Goal: Information Seeking & Learning: Learn about a topic

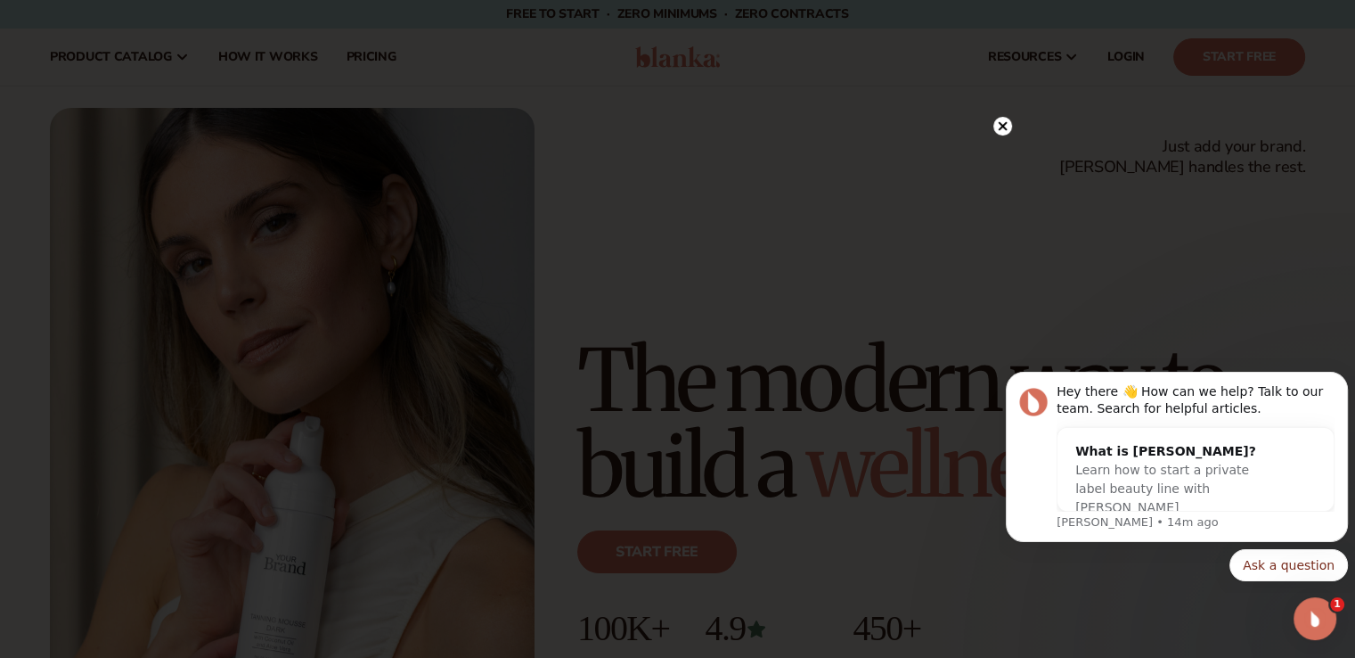
click at [999, 127] on circle at bounding box center [1002, 126] width 19 height 19
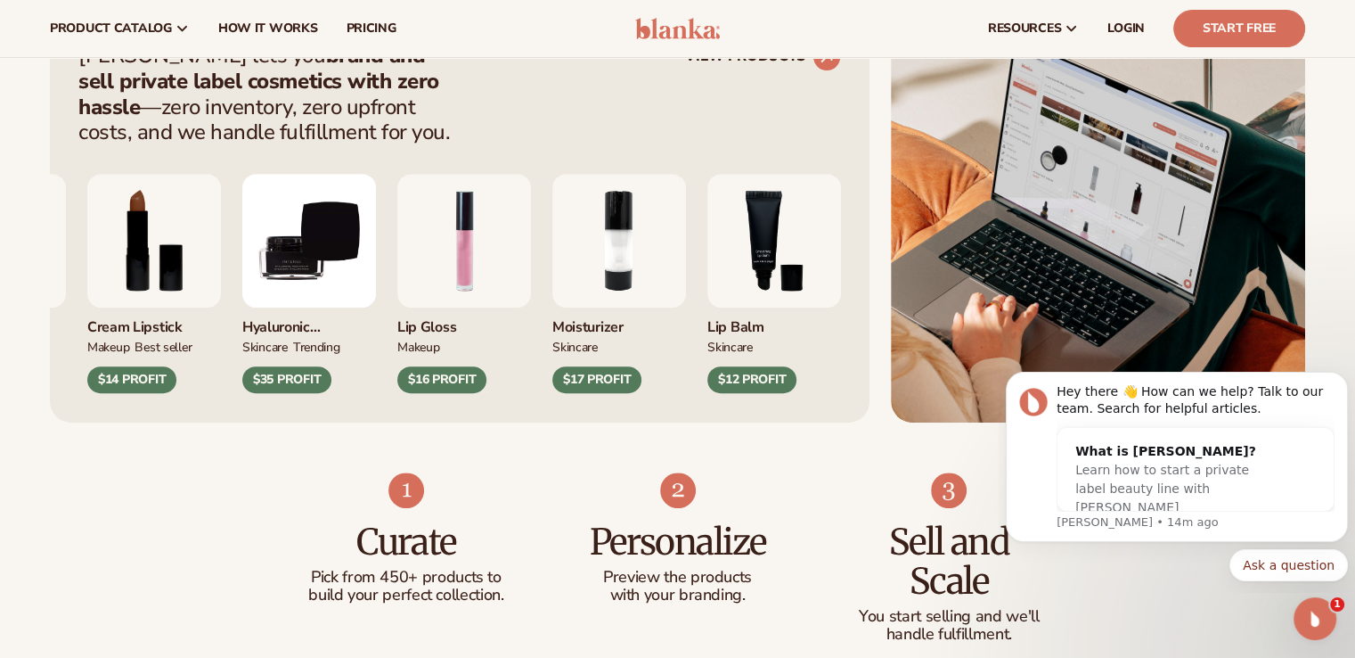
scroll to position [713, 0]
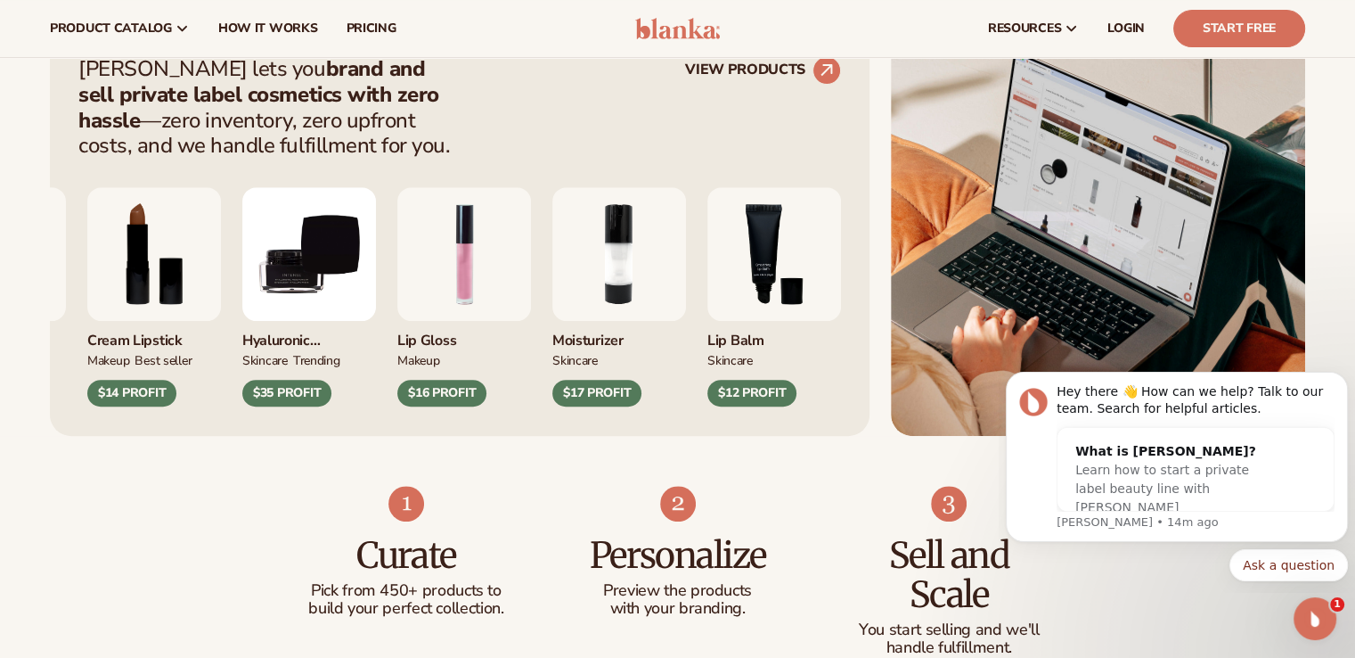
click at [331, 388] on div "$35 PROFIT" at bounding box center [286, 393] width 89 height 27
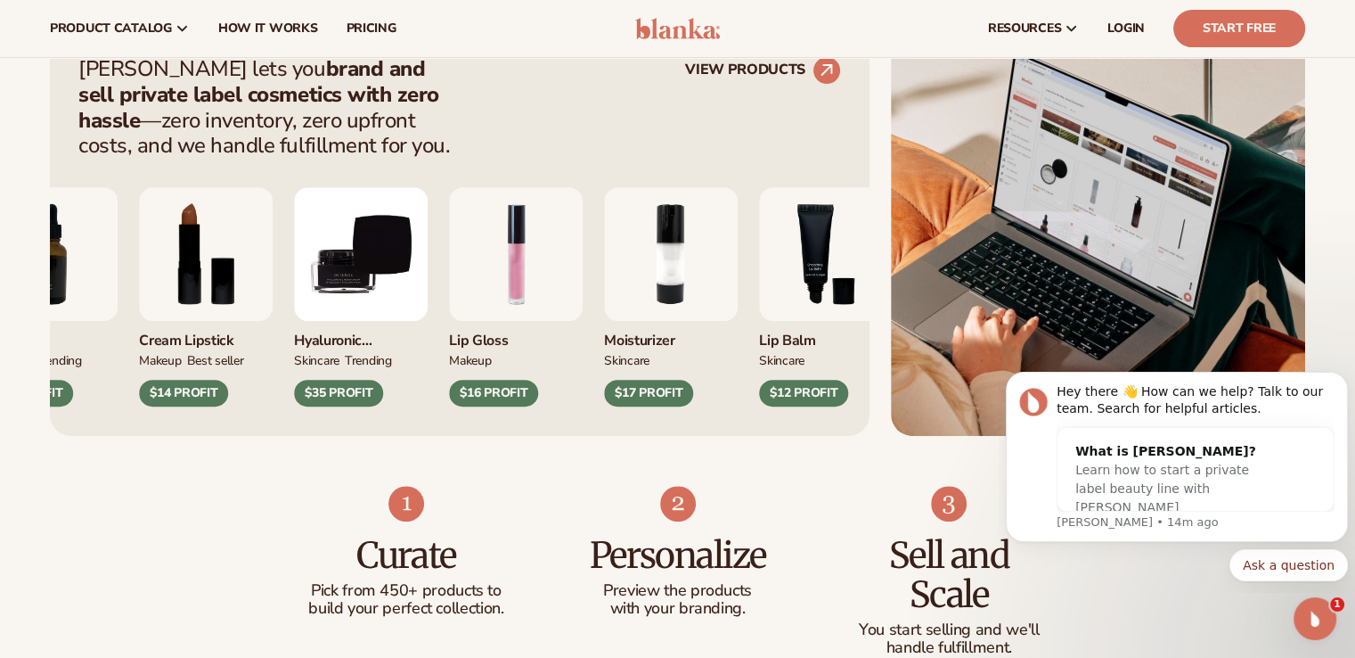
click at [328, 308] on img "9 / 9" at bounding box center [361, 254] width 134 height 134
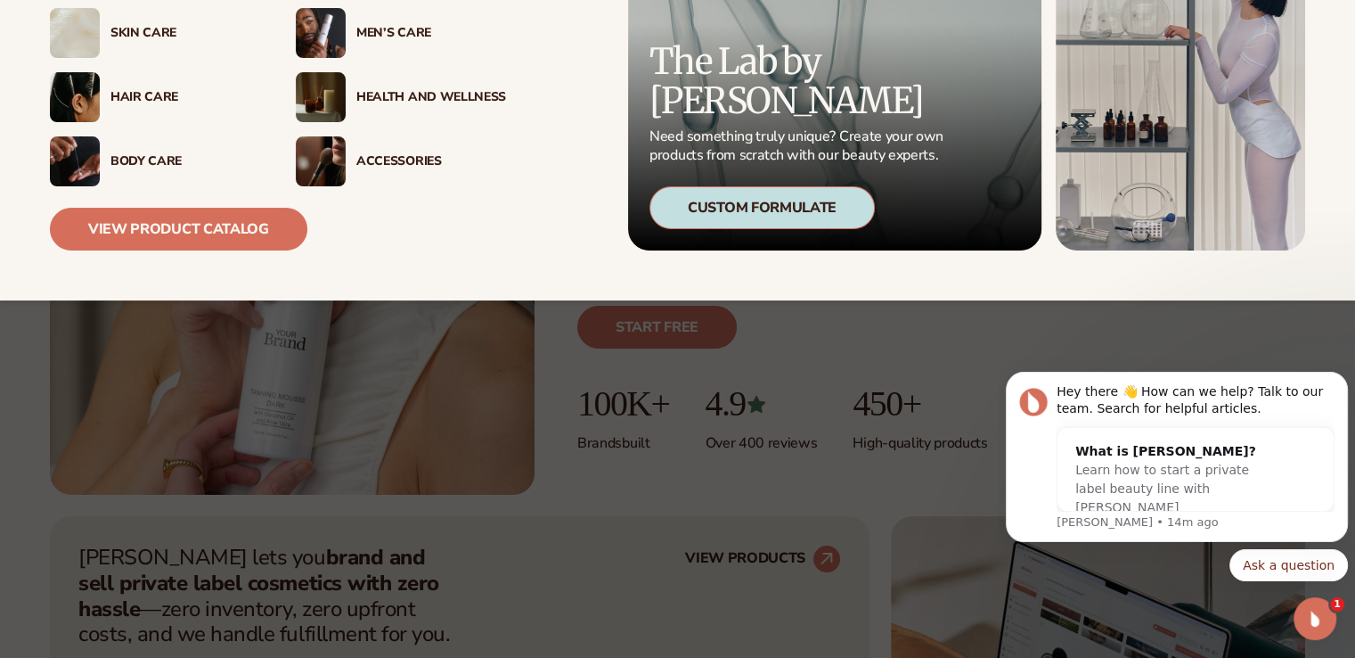
scroll to position [237, 0]
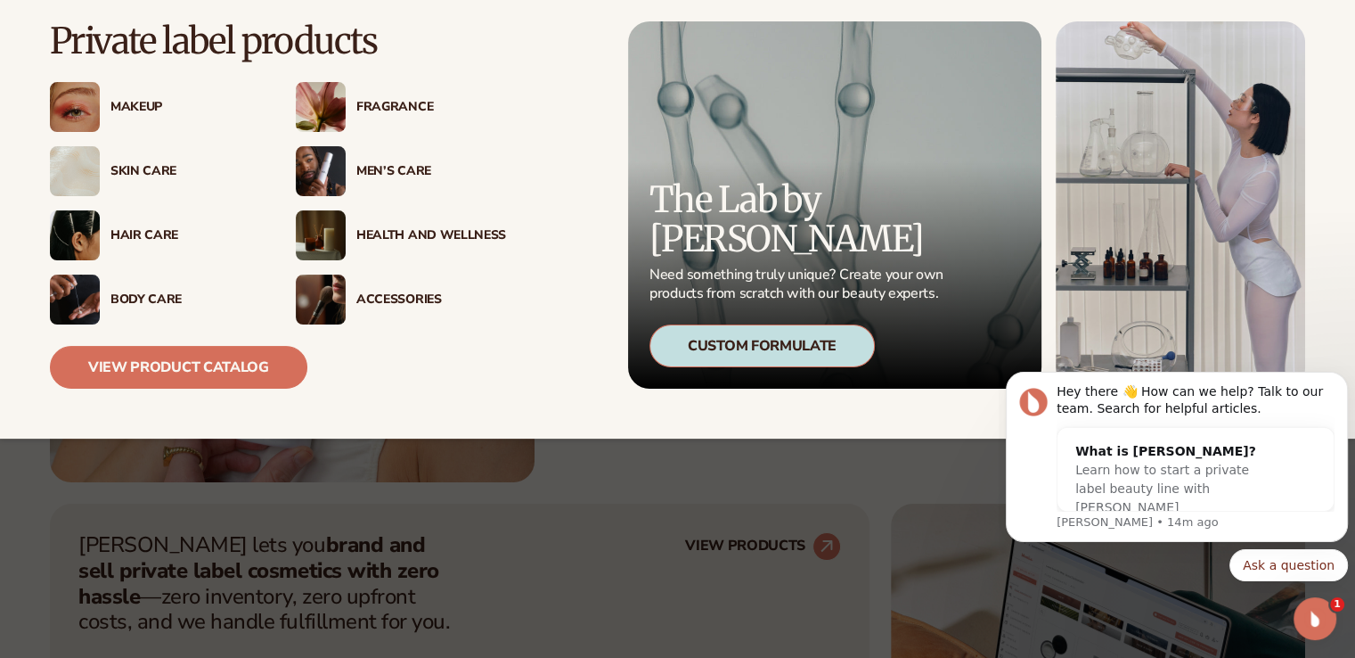
click at [135, 110] on div "Makeup" at bounding box center [185, 107] width 150 height 15
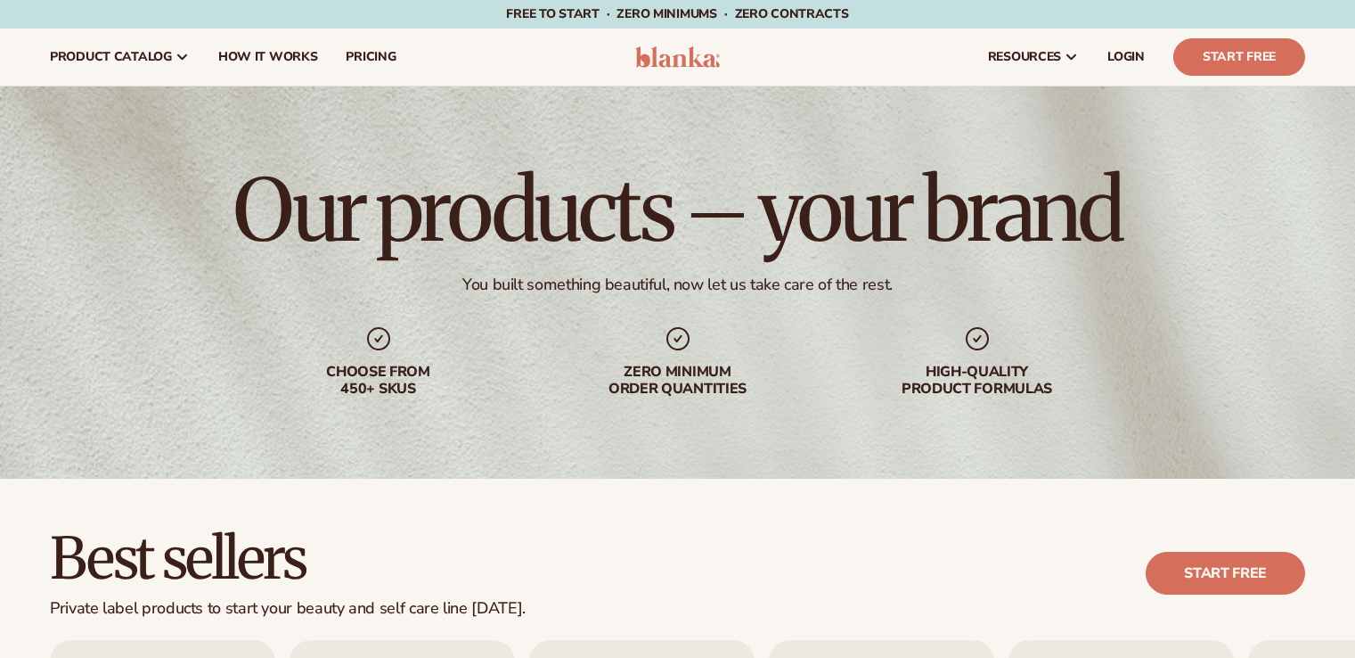
scroll to position [475, 0]
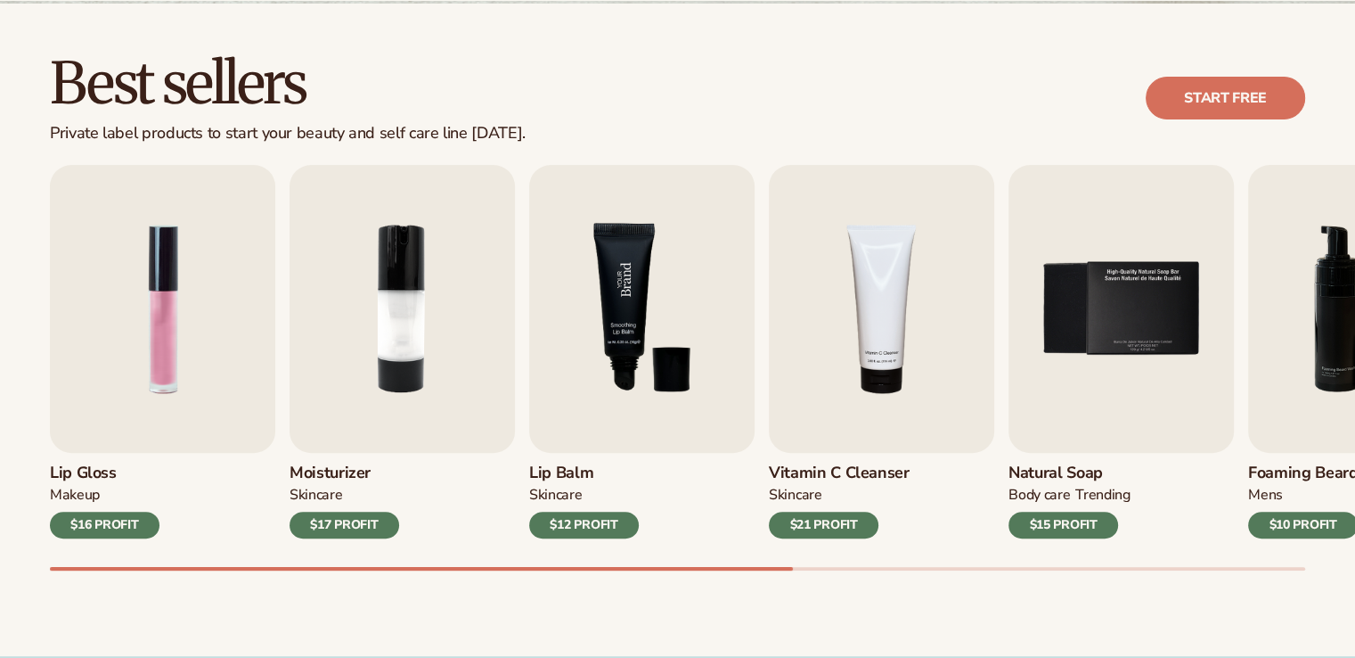
click at [634, 412] on img "3 / 9" at bounding box center [641, 309] width 225 height 288
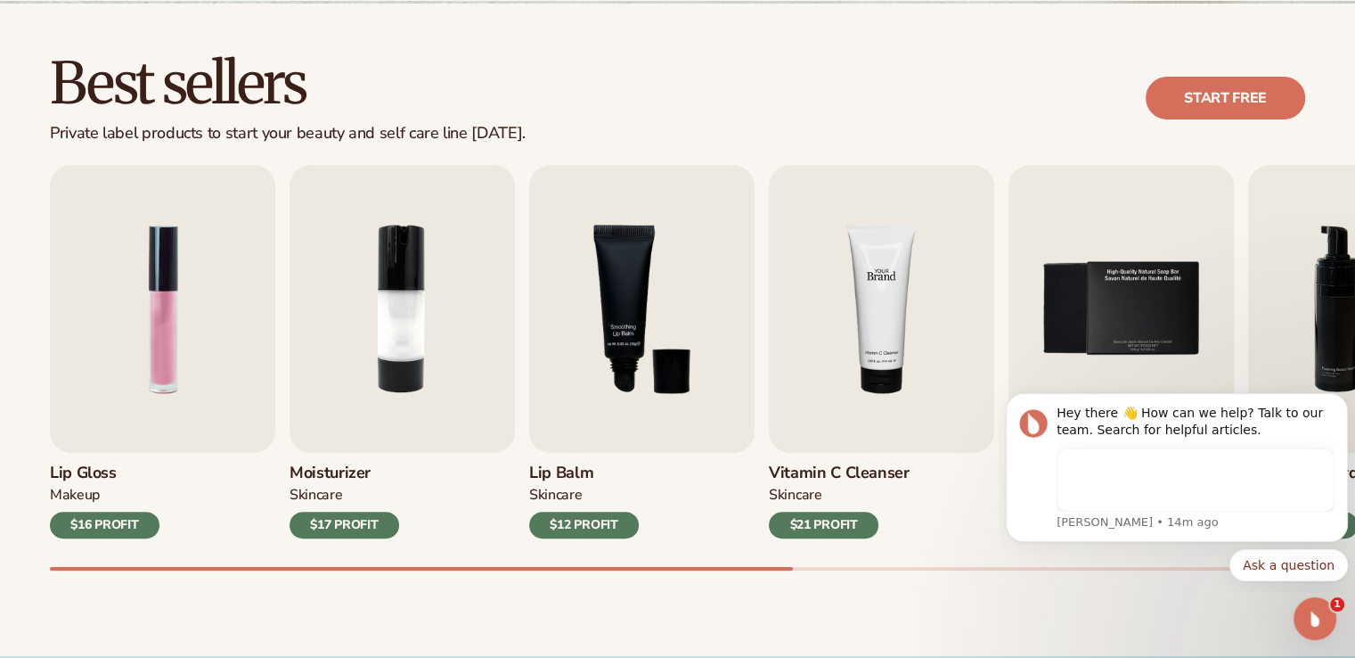
scroll to position [0, 0]
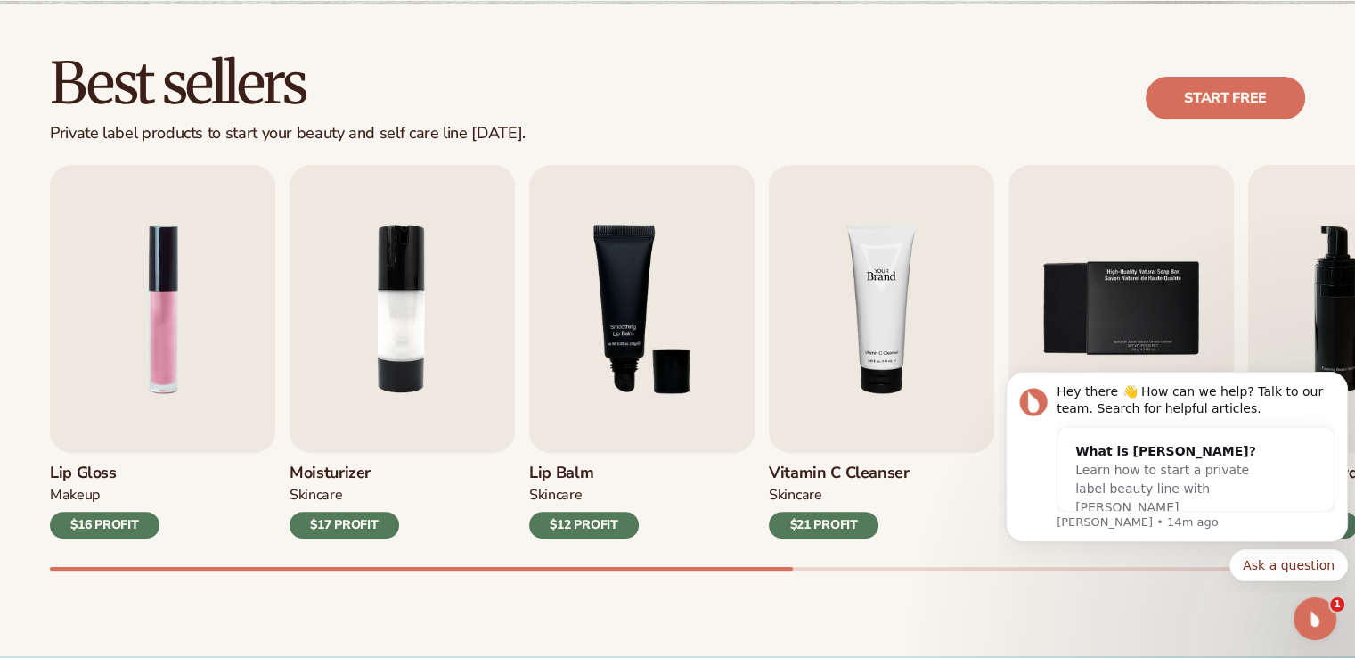
click at [813, 304] on img "4 / 9" at bounding box center [881, 309] width 225 height 288
click at [1339, 383] on button "Dismiss notification" at bounding box center [1342, 376] width 23 height 23
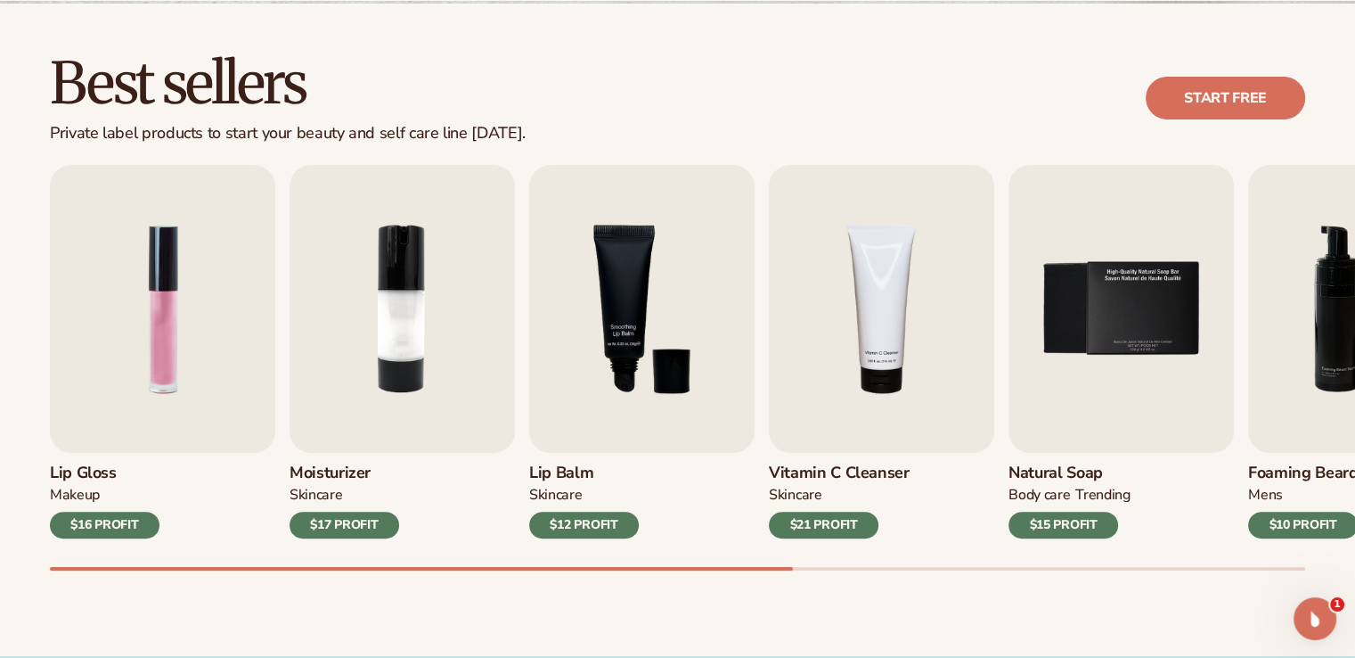
click at [844, 518] on div "$21 PROFIT" at bounding box center [824, 524] width 110 height 27
click at [828, 465] on h3 "Vitamin C Cleanser" at bounding box center [839, 473] width 141 height 20
click at [842, 443] on img "4 / 9" at bounding box center [881, 309] width 225 height 288
click at [683, 374] on img "3 / 9" at bounding box center [641, 309] width 225 height 288
click at [592, 514] on div "$12 PROFIT" at bounding box center [584, 524] width 110 height 27
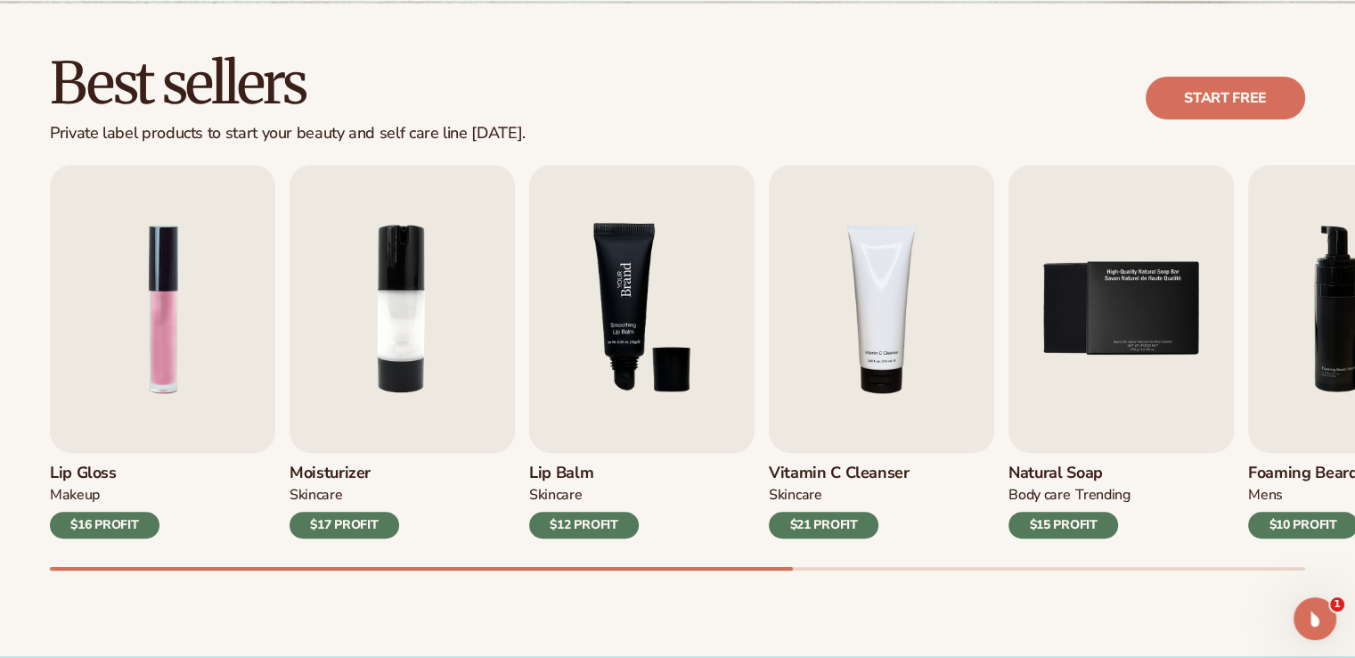
click at [649, 396] on img "3 / 9" at bounding box center [641, 309] width 225 height 288
click at [865, 364] on img "4 / 9" at bounding box center [881, 309] width 225 height 288
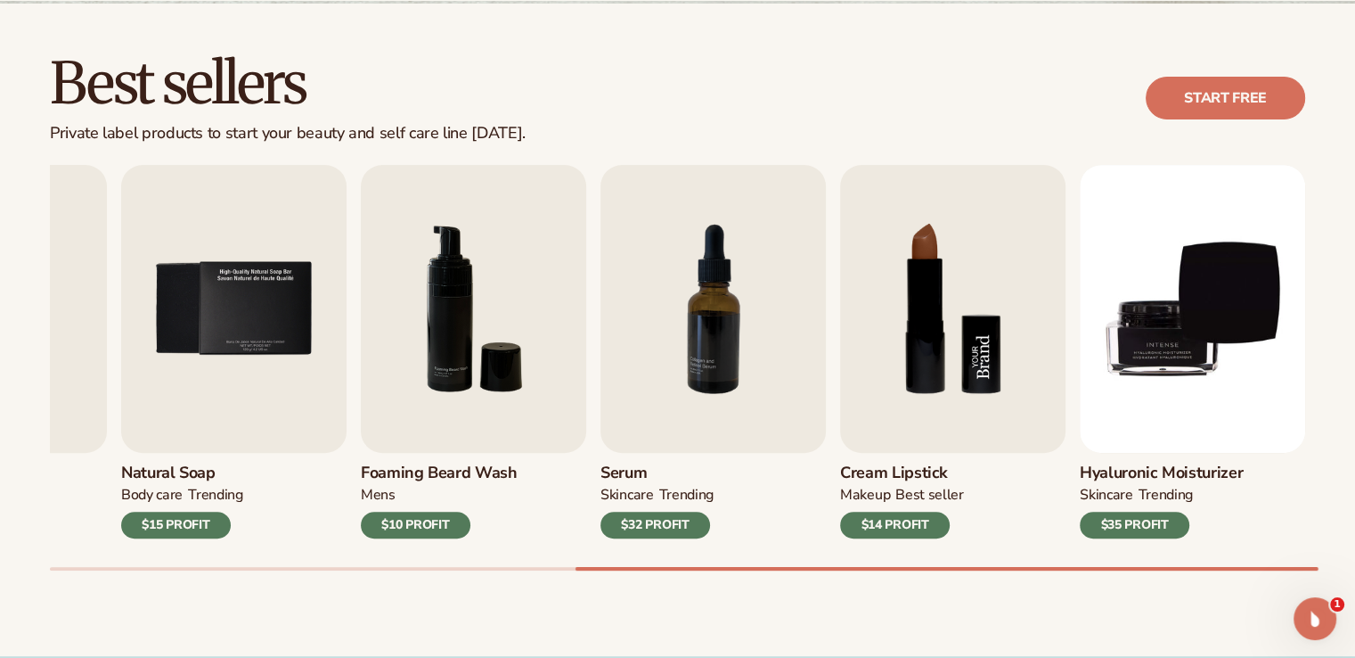
click at [952, 282] on img "8 / 9" at bounding box center [952, 309] width 225 height 288
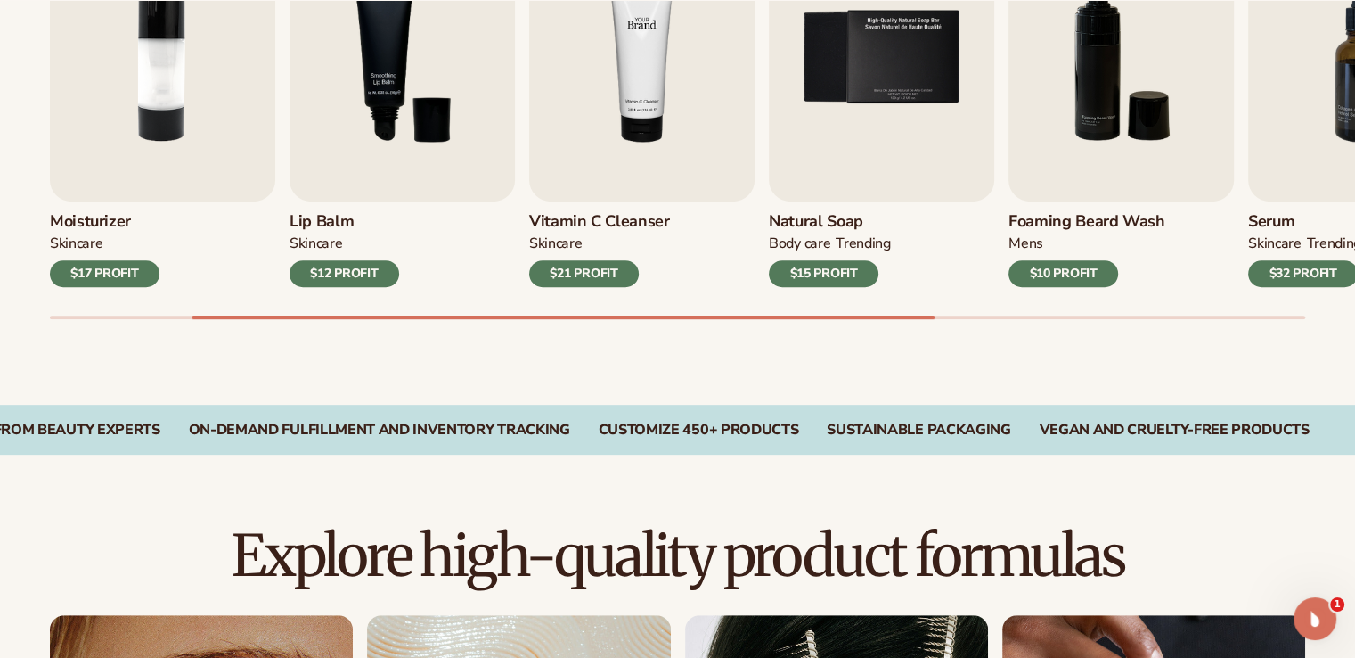
scroll to position [713, 0]
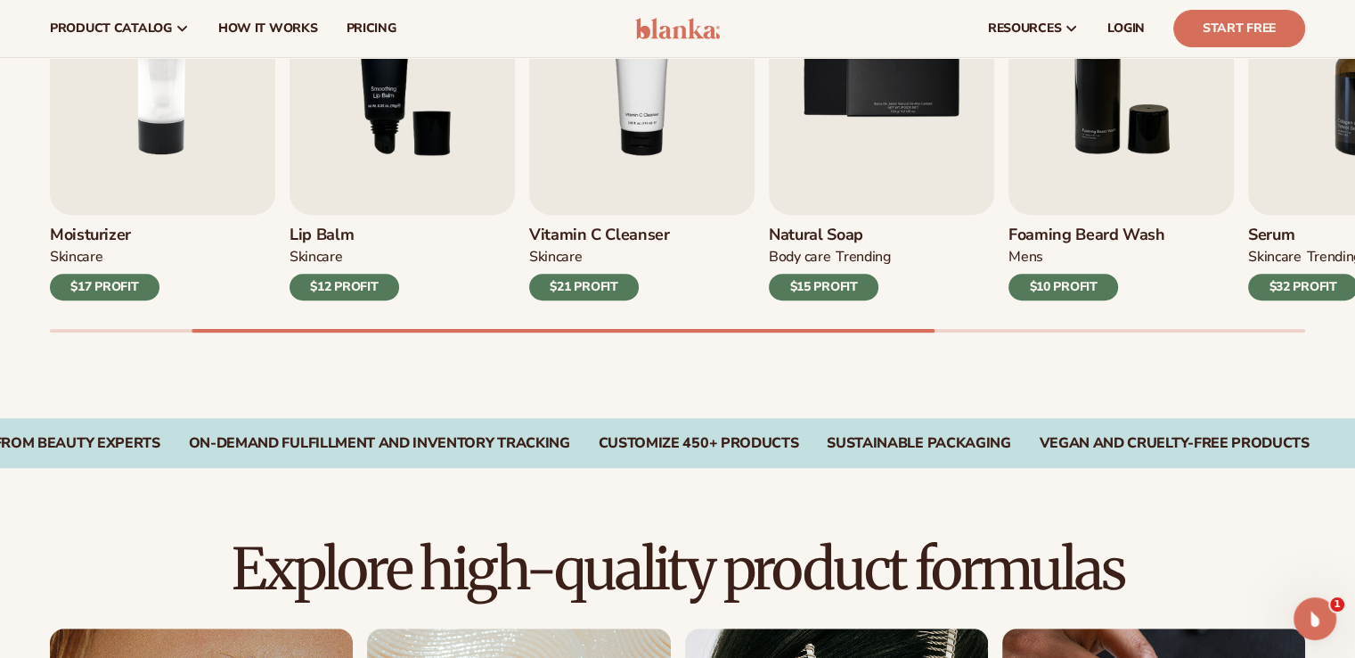
click at [535, 172] on img "4 / 9" at bounding box center [641, 71] width 225 height 288
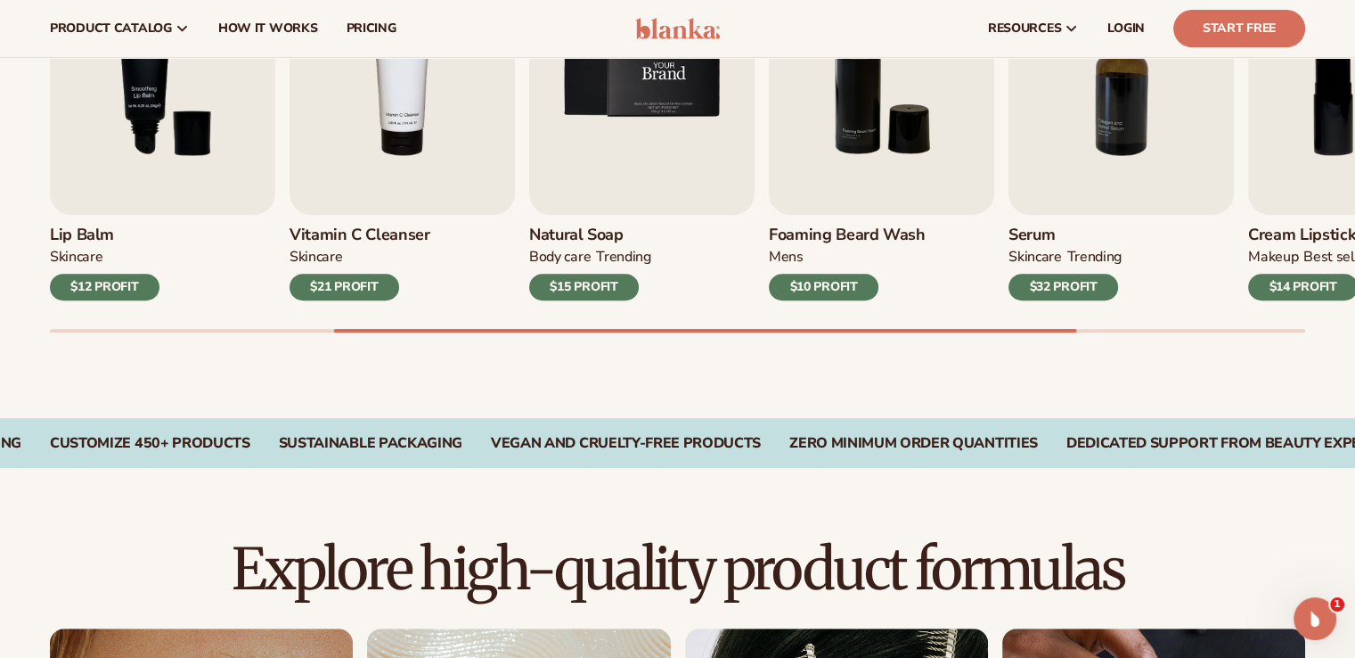
click at [679, 162] on img "5 / 9" at bounding box center [641, 71] width 225 height 288
click at [535, 111] on img "5 / 9" at bounding box center [641, 71] width 225 height 288
click at [584, 118] on img "5 / 9" at bounding box center [641, 71] width 225 height 288
click at [606, 221] on div "Natural Soap BODY Care TRENDING $15 PROFIT" at bounding box center [641, 258] width 225 height 86
click at [630, 180] on img "5 / 9" at bounding box center [641, 71] width 225 height 288
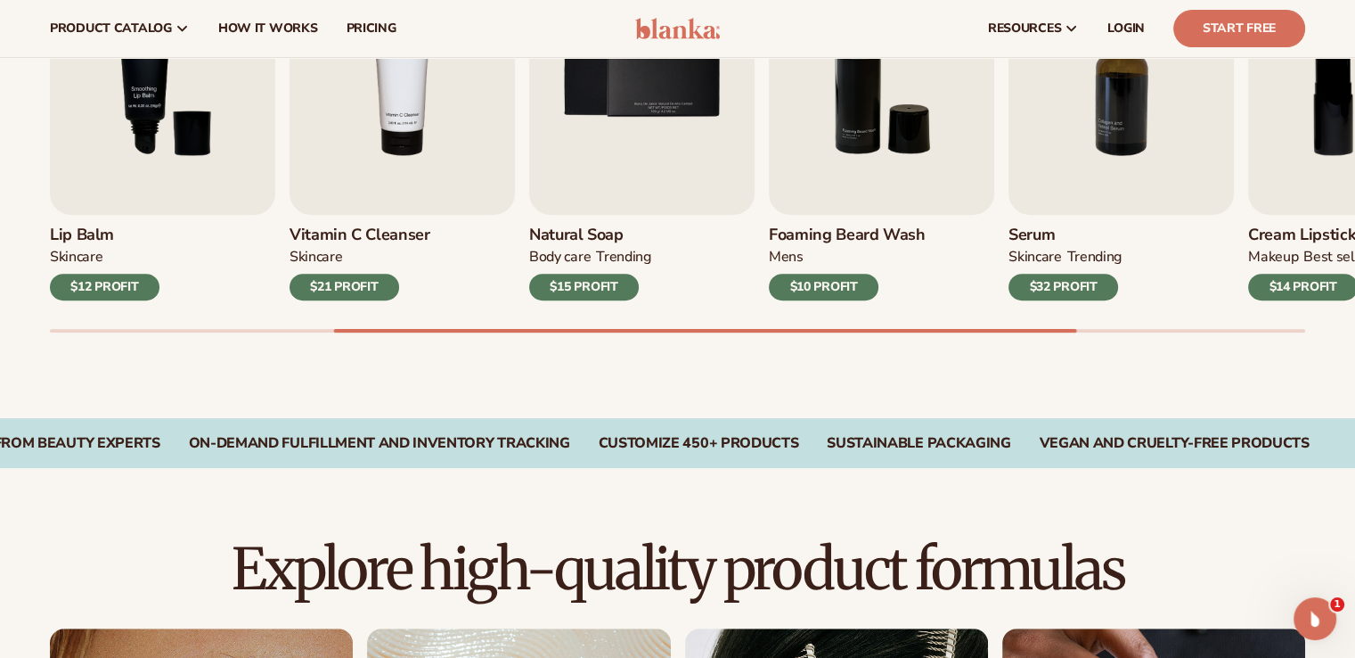
click at [565, 291] on div "$15 PROFIT" at bounding box center [584, 287] width 110 height 27
click at [706, 172] on img "5 / 9" at bounding box center [641, 71] width 225 height 288
click at [608, 274] on div "$15 PROFIT" at bounding box center [584, 287] width 110 height 27
click at [606, 266] on div "TRENDING" at bounding box center [623, 257] width 54 height 19
click at [604, 248] on div "TRENDING" at bounding box center [623, 257] width 54 height 19
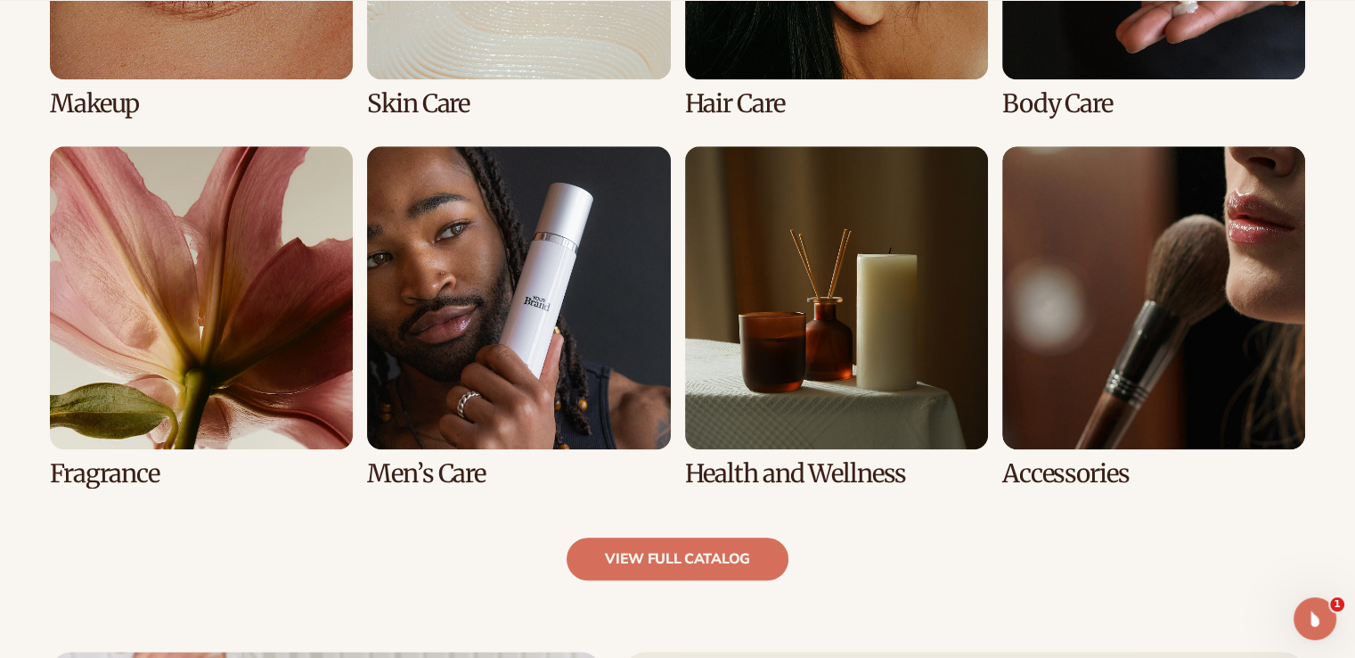
scroll to position [237, 0]
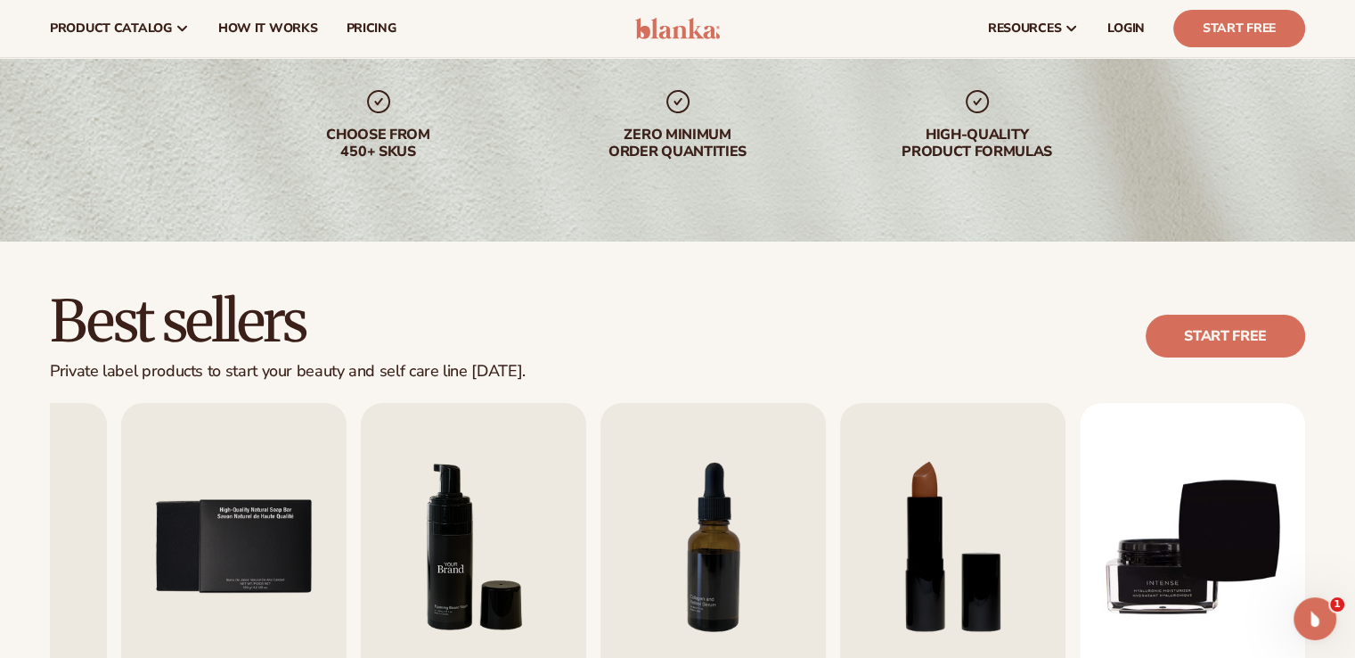
click at [423, 494] on img "6 / 9" at bounding box center [473, 547] width 225 height 288
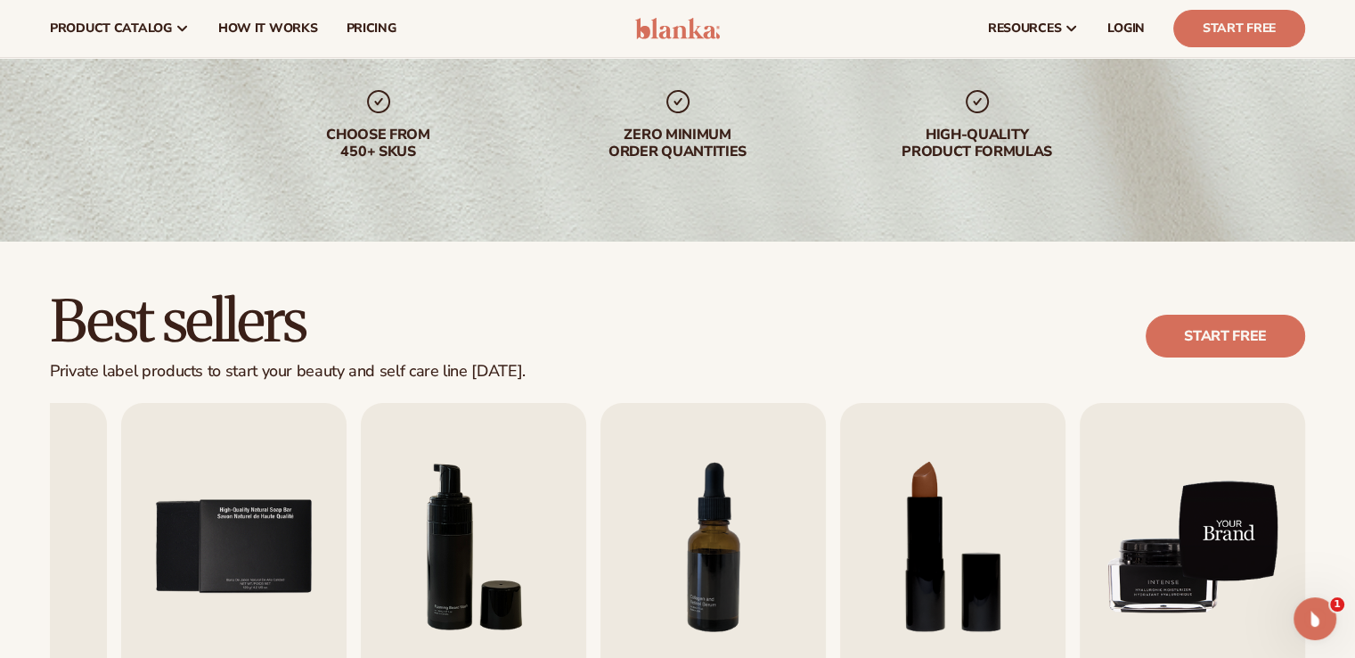
click at [1171, 455] on img "9 / 9" at bounding box center [1192, 547] width 225 height 288
